Goal: Find specific page/section: Find specific page/section

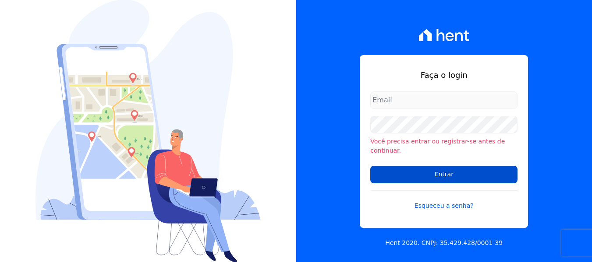
type input "[PERSON_NAME][EMAIL_ADDRESS][DOMAIN_NAME]"
click at [433, 171] on input "Entrar" at bounding box center [443, 175] width 147 height 18
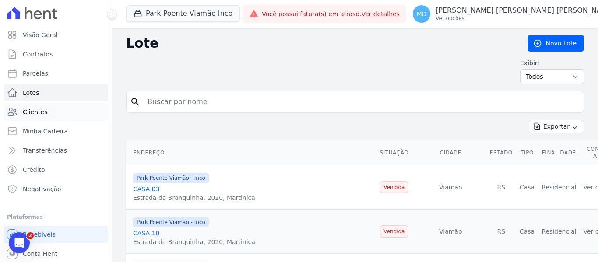
click at [51, 113] on link "Clientes" at bounding box center [56, 112] width 105 height 18
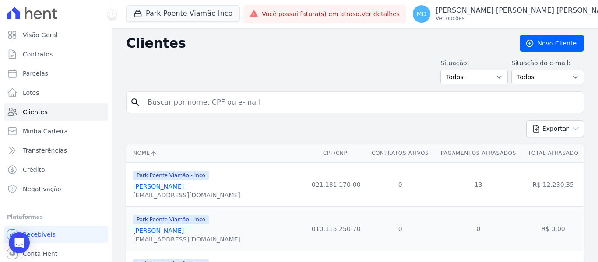
click at [181, 104] on input "search" at bounding box center [361, 103] width 438 height 18
type input "marcio morandi"
